Goal: Task Accomplishment & Management: Use online tool/utility

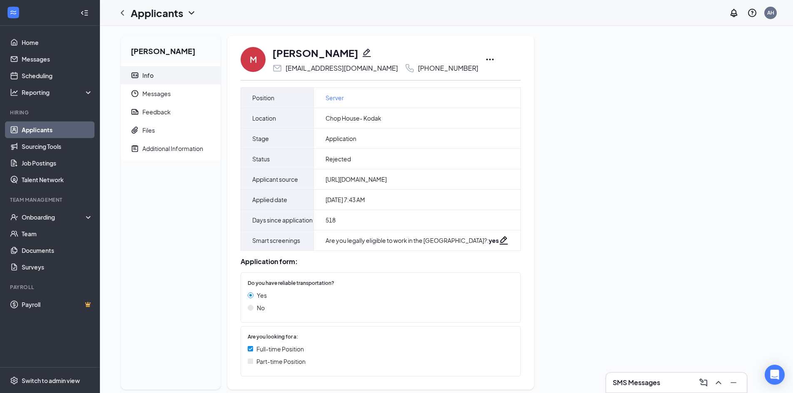
click at [55, 132] on link "Applicants" at bounding box center [57, 130] width 71 height 17
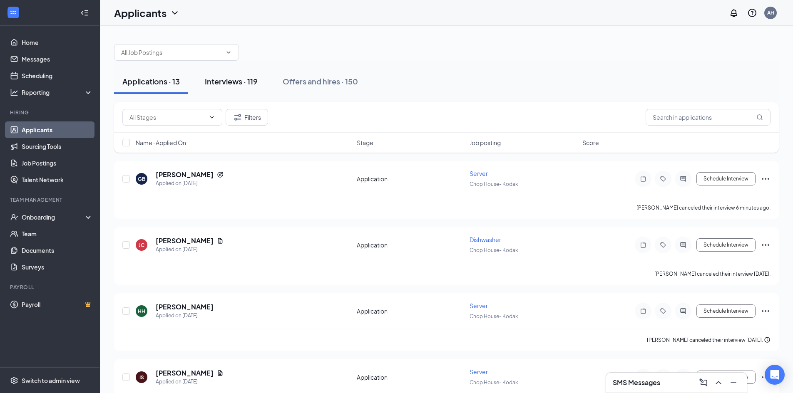
drag, startPoint x: 271, startPoint y: 79, endPoint x: 264, endPoint y: 80, distance: 7.3
click at [265, 80] on div "Applications · 13 Interviews · 119 Offers and hires · 150" at bounding box center [446, 81] width 665 height 25
click at [253, 80] on div "Interviews · 119" at bounding box center [231, 81] width 53 height 10
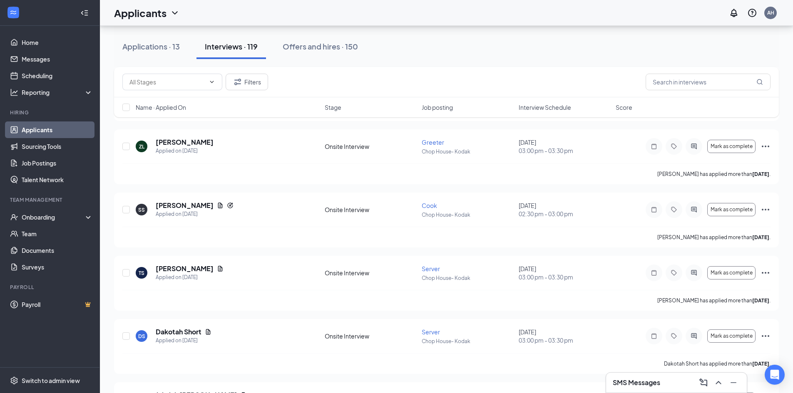
scroll to position [2415, 0]
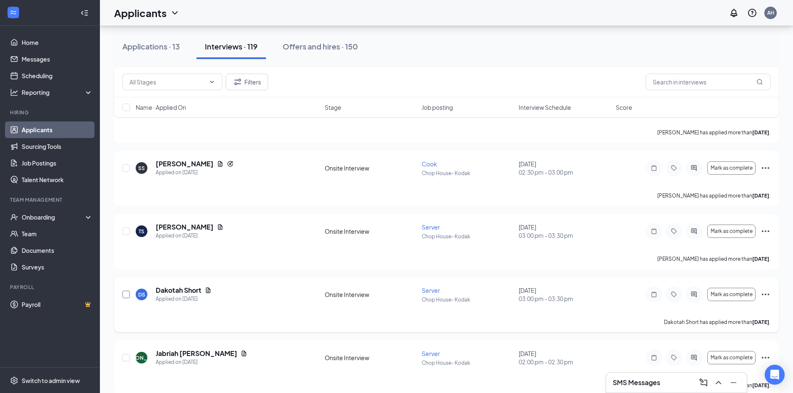
click at [125, 295] on input "checkbox" at bounding box center [125, 294] width 7 height 7
checkbox input "true"
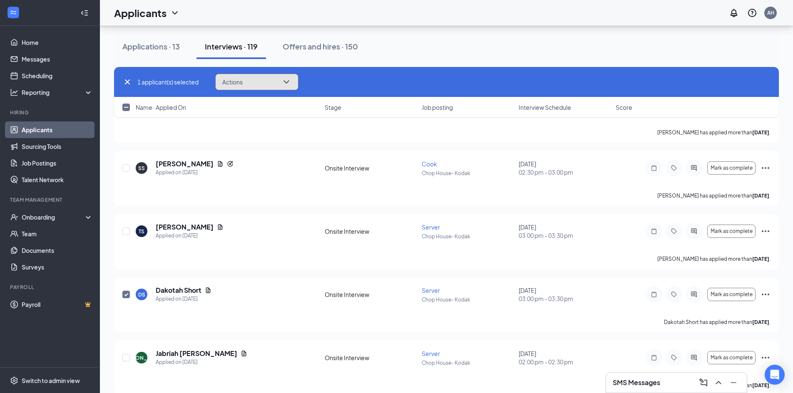
click at [295, 80] on button "Actions" at bounding box center [256, 82] width 83 height 17
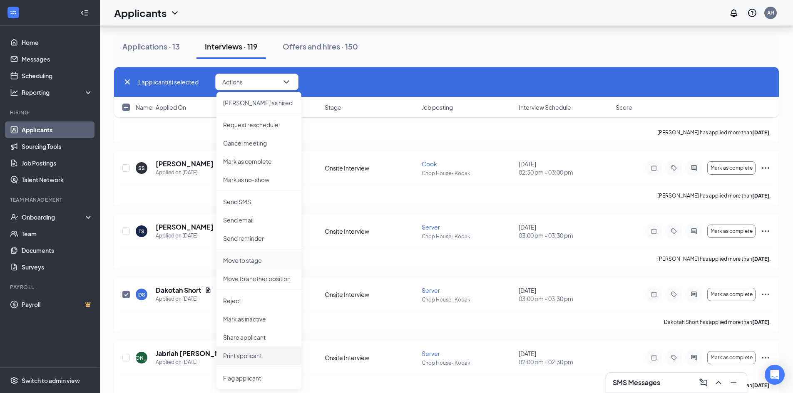
drag, startPoint x: 239, startPoint y: 355, endPoint x: 275, endPoint y: 268, distance: 94.1
click at [239, 355] on p "Print applicant" at bounding box center [259, 356] width 72 height 8
